Goal: Find contact information: Find contact information

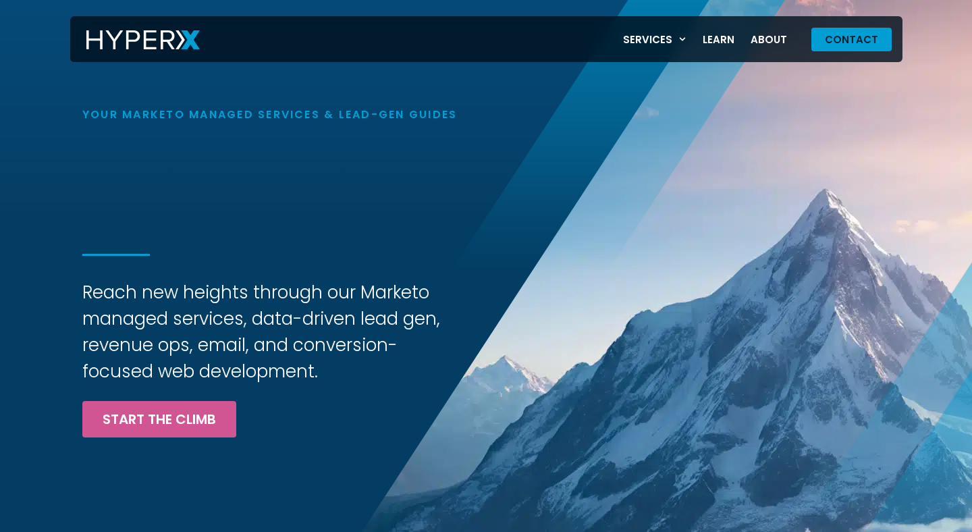
click at [842, 38] on span "Contact" at bounding box center [850, 39] width 53 height 10
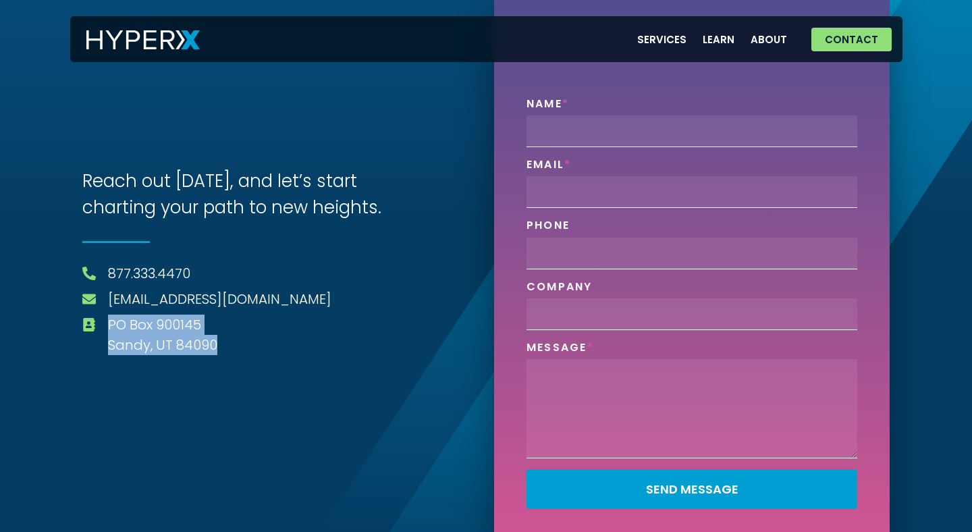
drag, startPoint x: 223, startPoint y: 348, endPoint x: 101, endPoint y: 329, distance: 124.2
click at [101, 329] on li "[GEOGRAPHIC_DATA]" at bounding box center [279, 334] width 395 height 40
copy span "[GEOGRAPHIC_DATA]"
